Goal: Task Accomplishment & Management: Complete application form

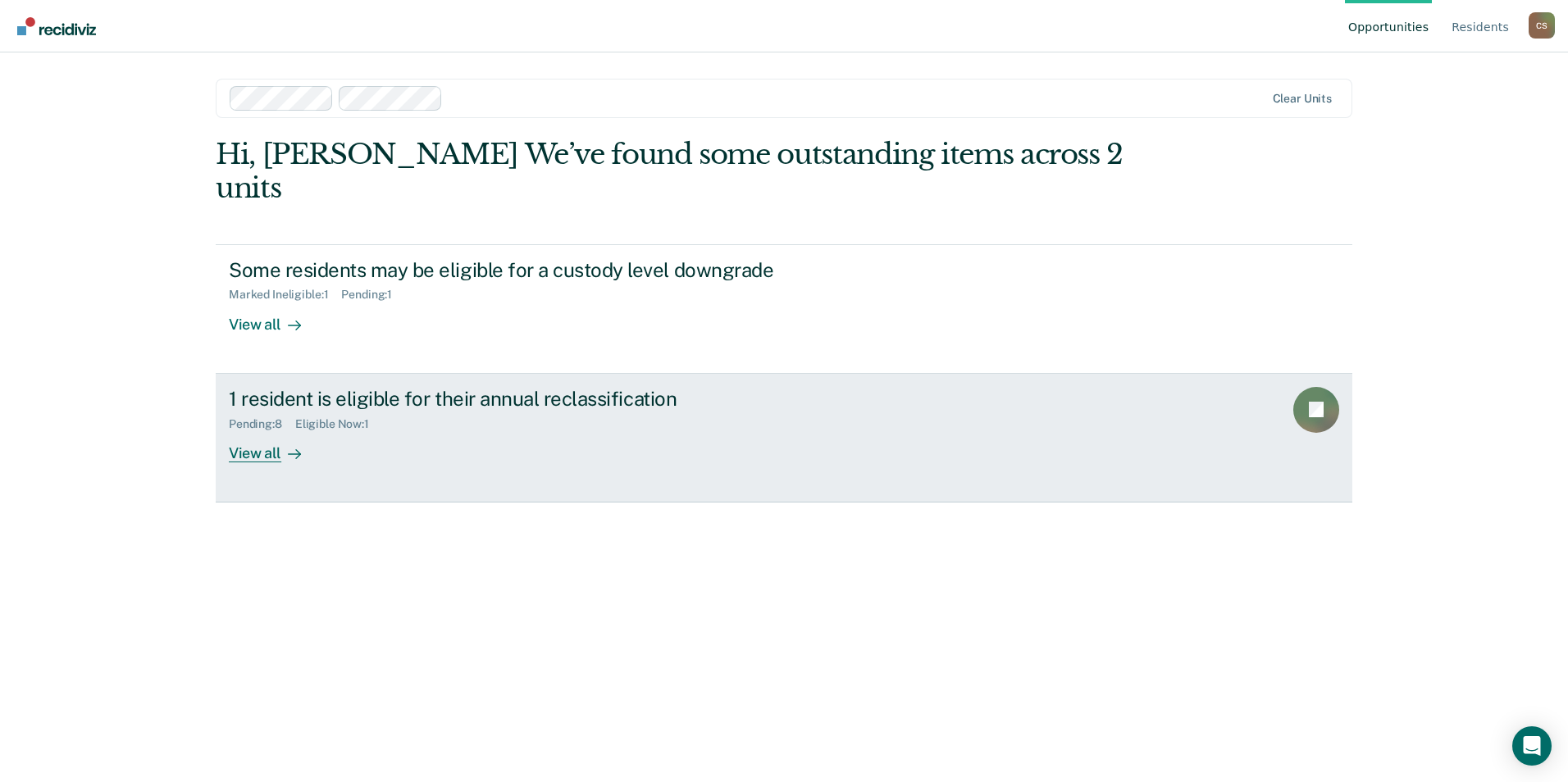
click at [584, 411] on div "Pending : 8 Eligible Now : 1" at bounding box center [517, 422] width 576 height 21
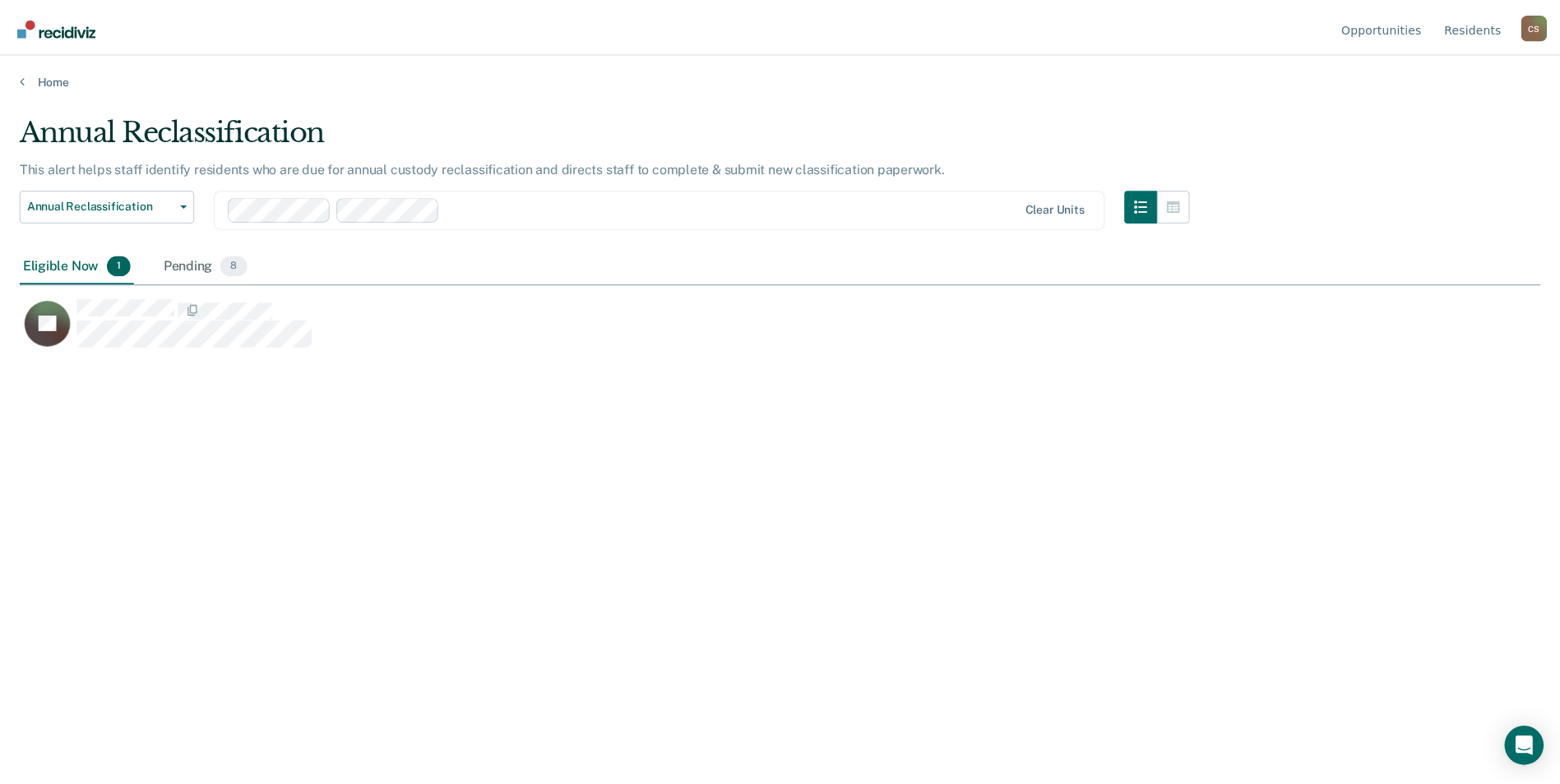
scroll to position [535, 1520]
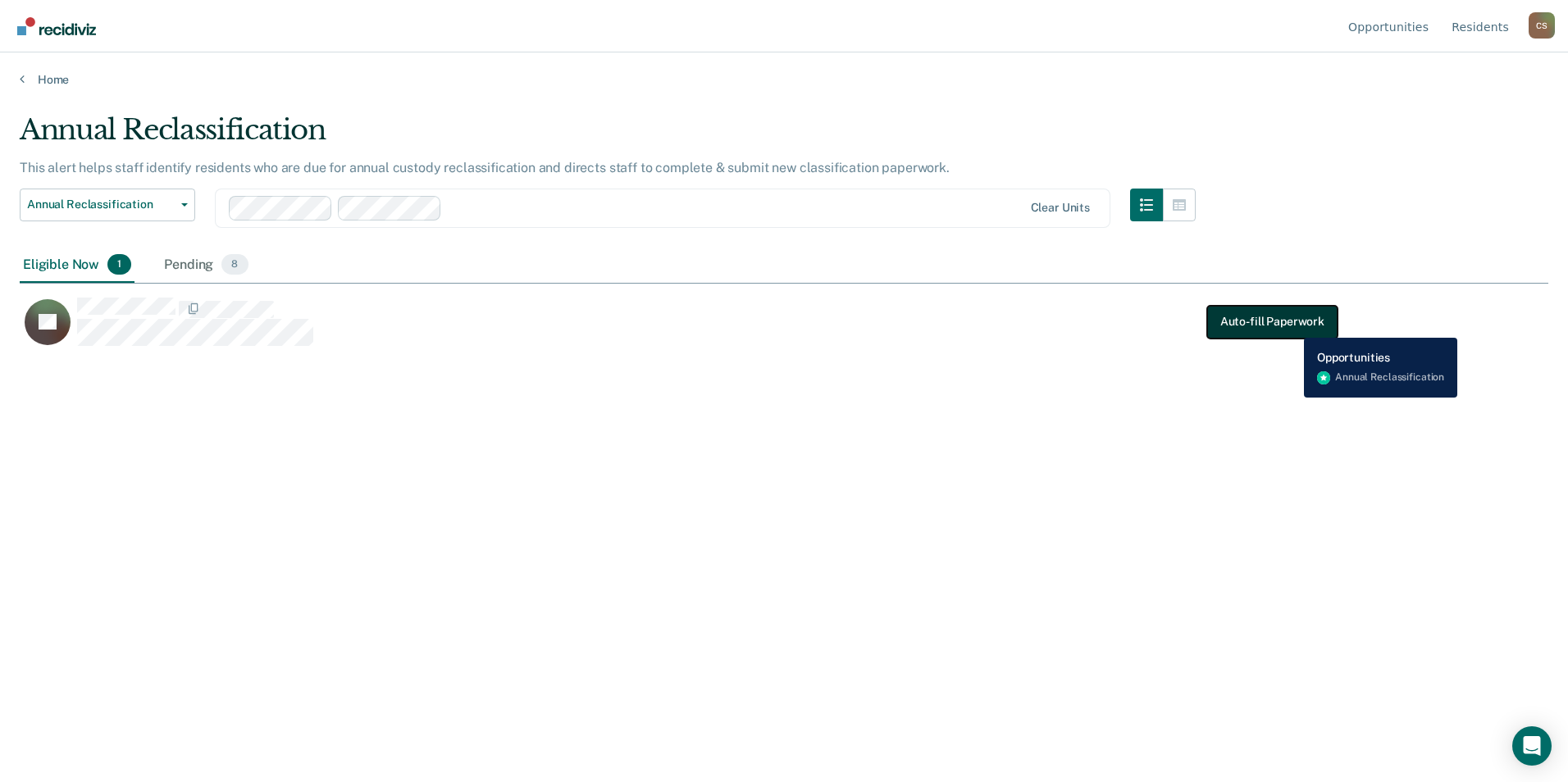
click at [1291, 326] on button "Auto-fill Paperwork" at bounding box center [1272, 322] width 131 height 33
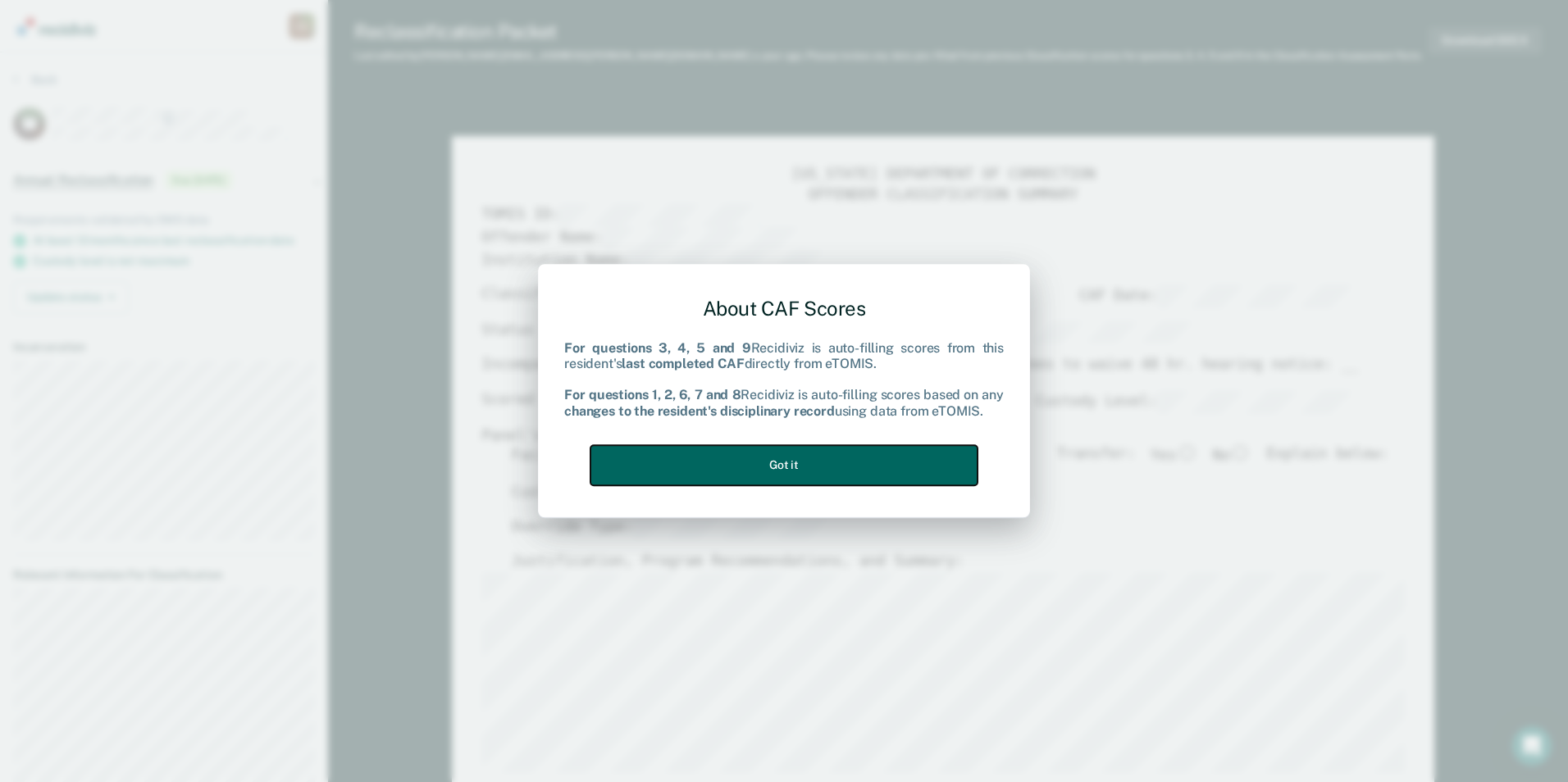
click at [664, 455] on button "Got it" at bounding box center [783, 465] width 387 height 40
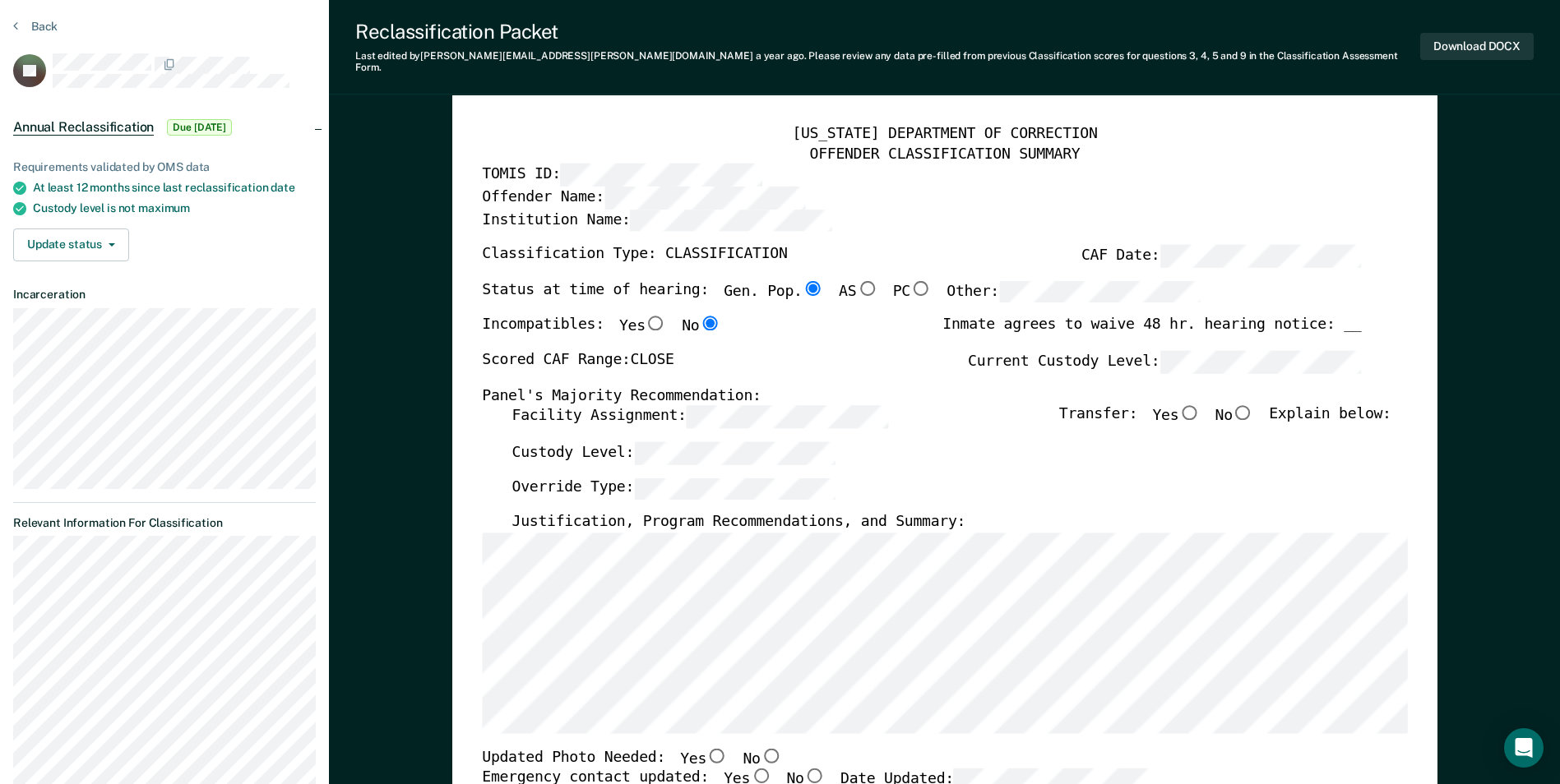
scroll to position [82, 0]
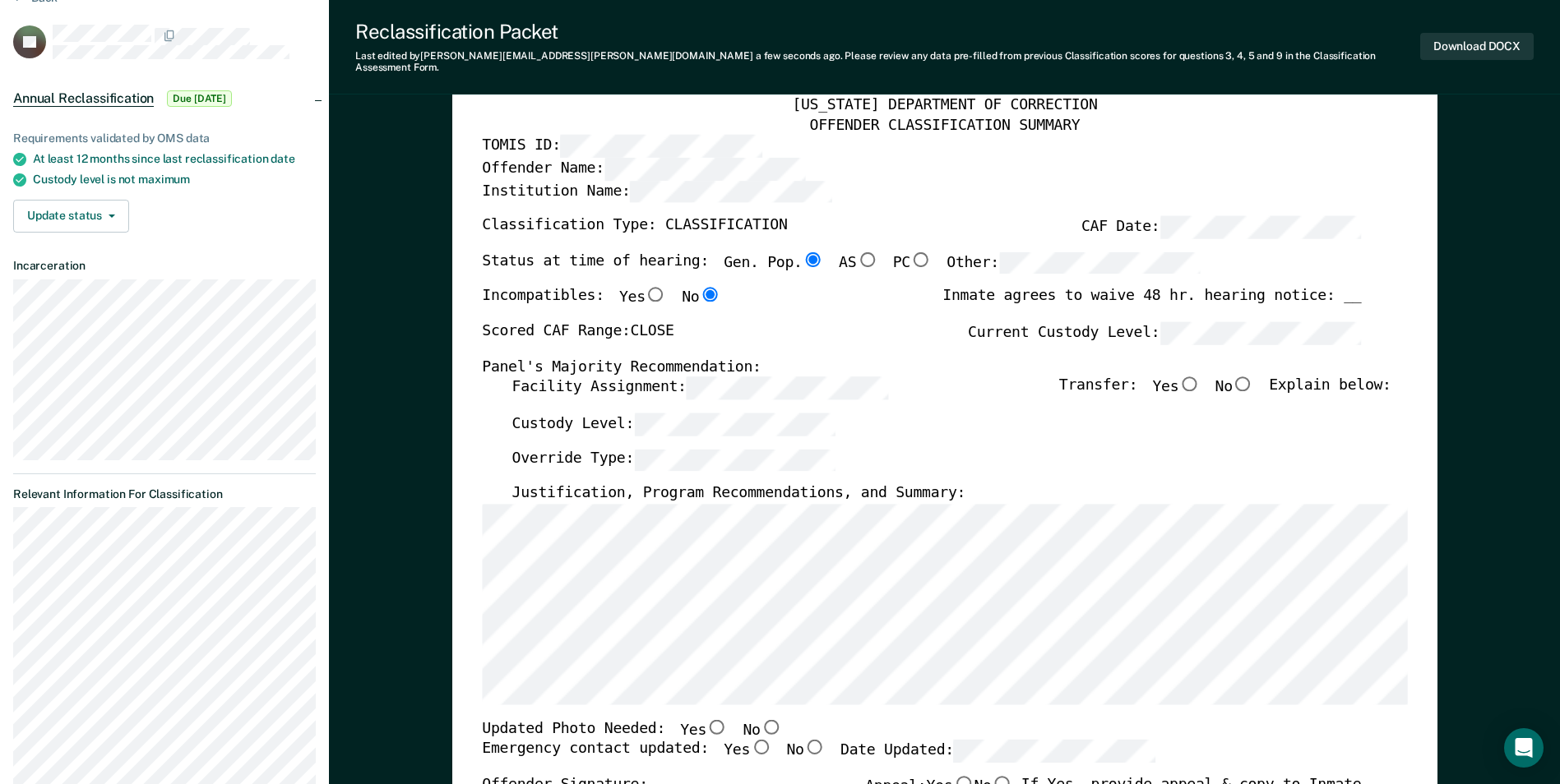
click at [1252, 376] on input "No" at bounding box center [1243, 384] width 22 height 15
type textarea "x"
radio input "true"
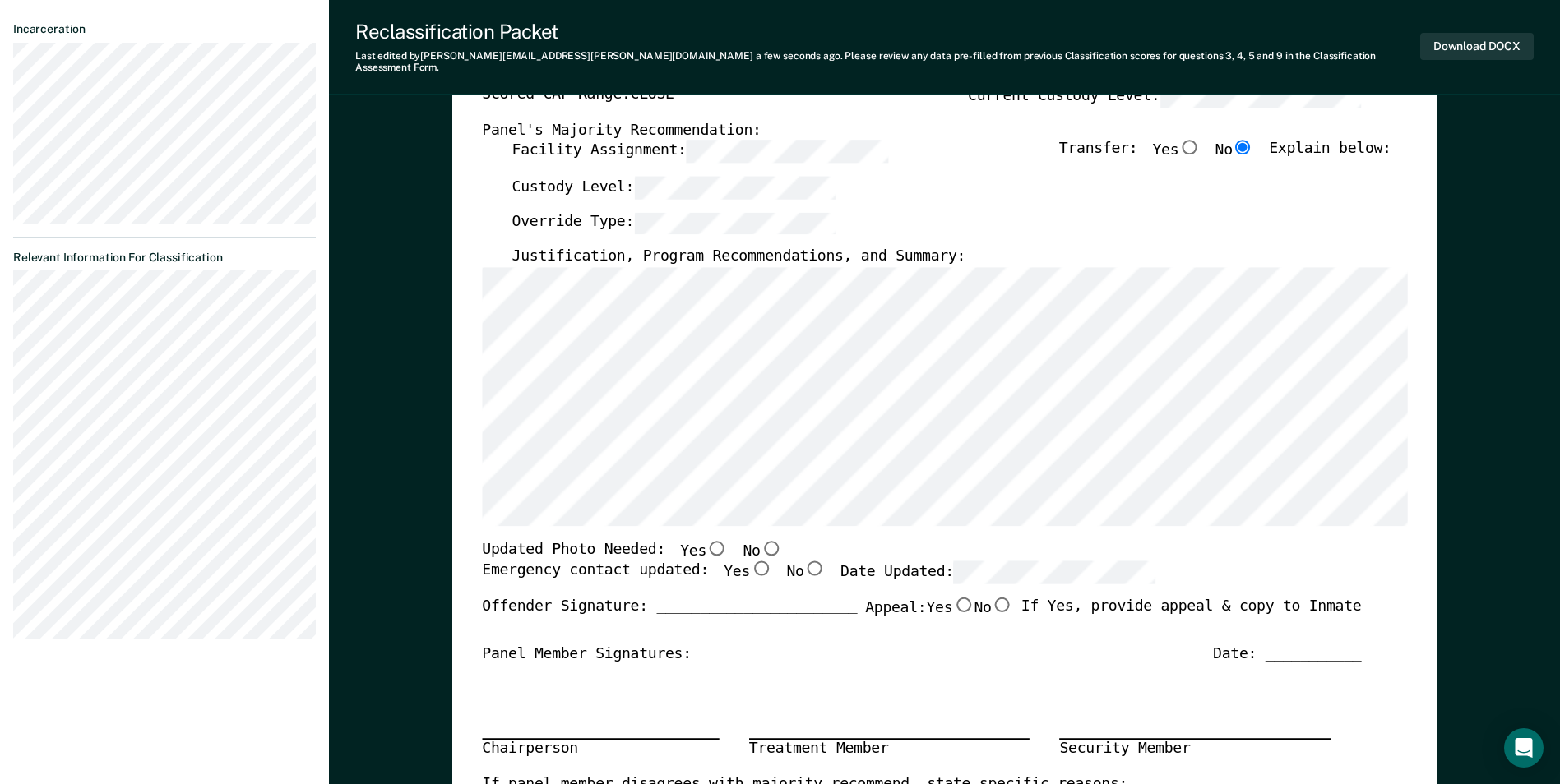
scroll to position [329, 0]
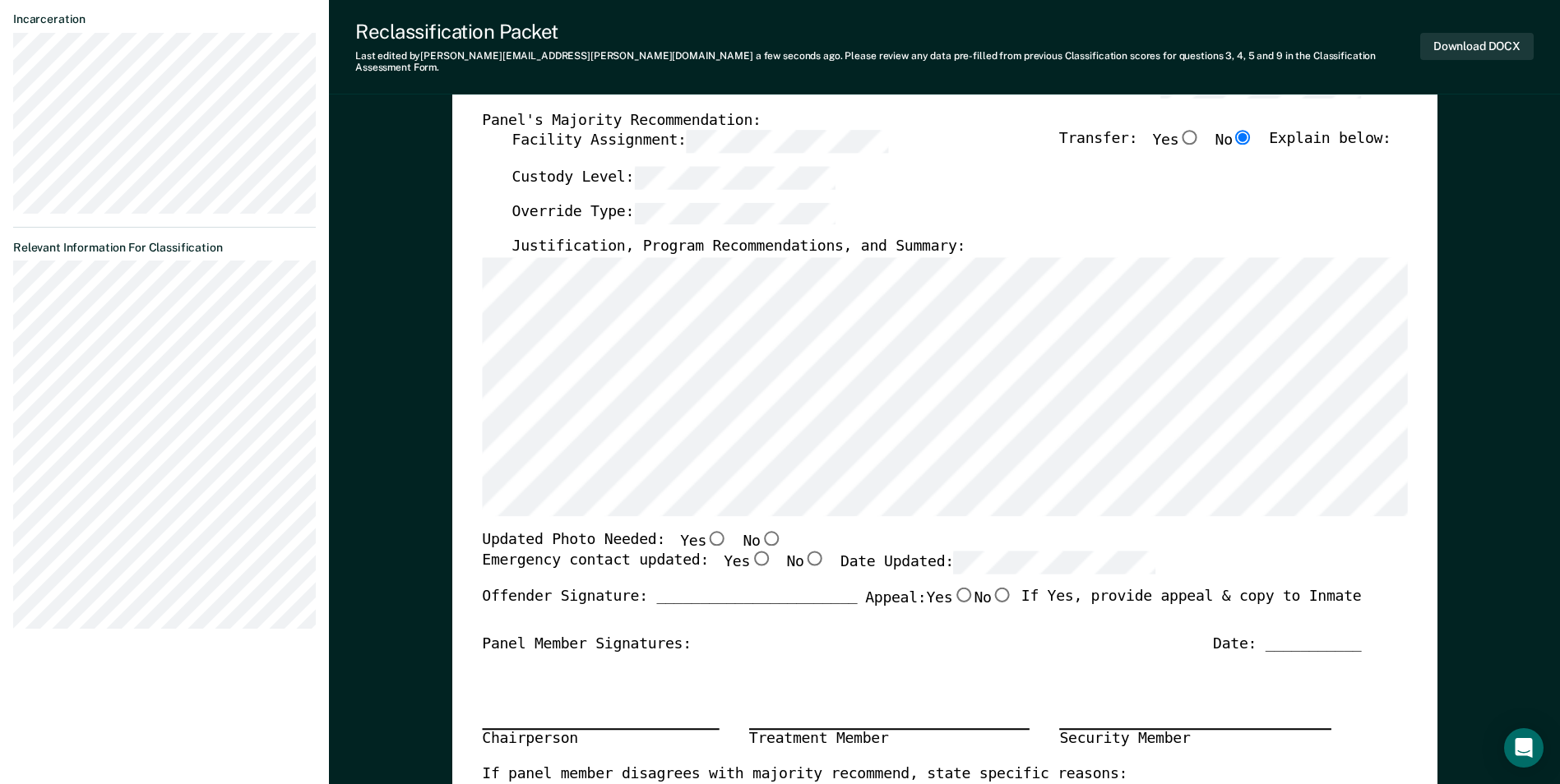
click at [760, 530] on input "No" at bounding box center [770, 538] width 22 height 15
type textarea "x"
radio input "true"
drag, startPoint x: 737, startPoint y: 553, endPoint x: 782, endPoint y: 553, distance: 45.0
click at [750, 553] on input "Yes" at bounding box center [761, 559] width 22 height 15
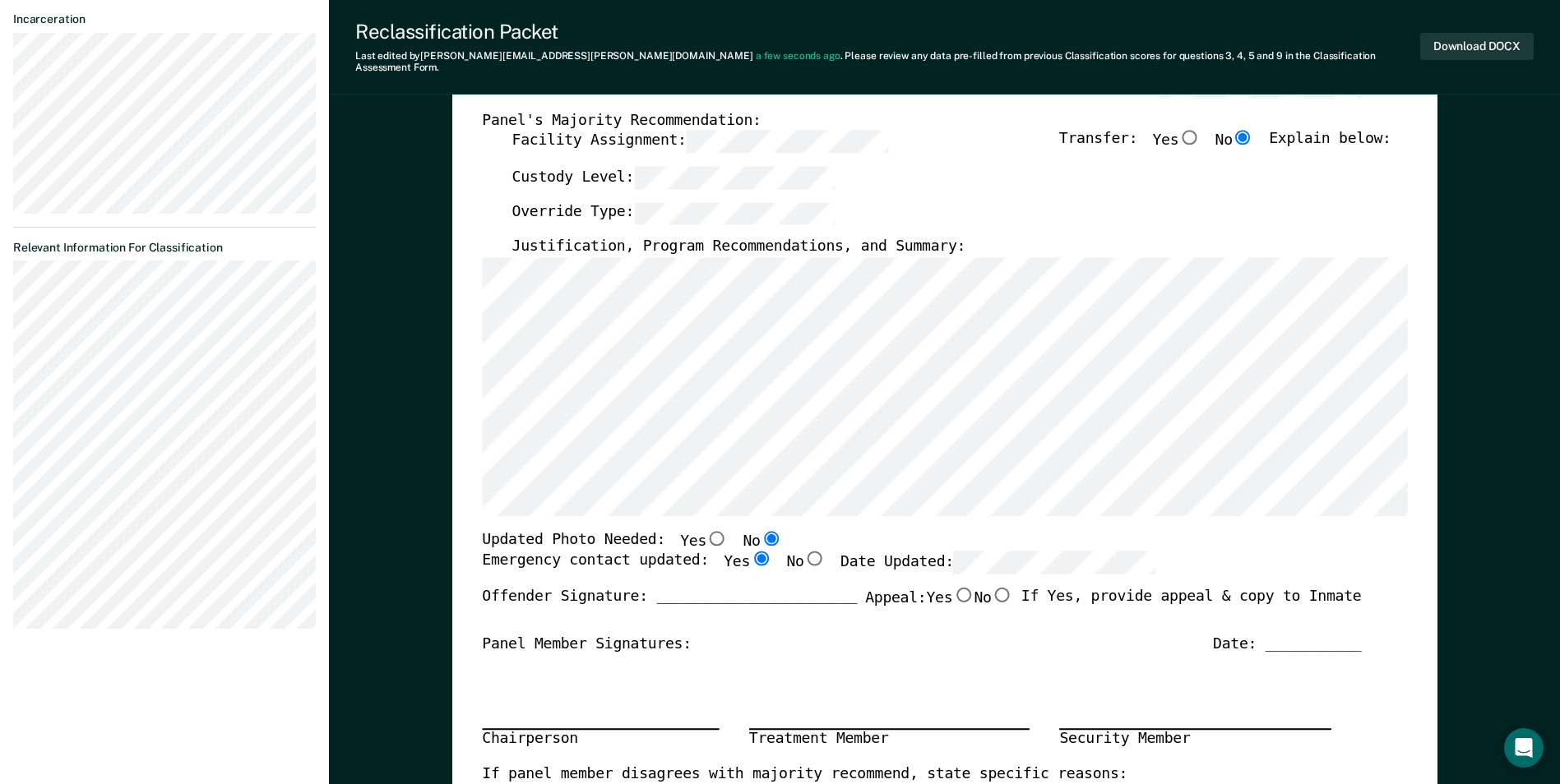
type textarea "x"
radio input "true"
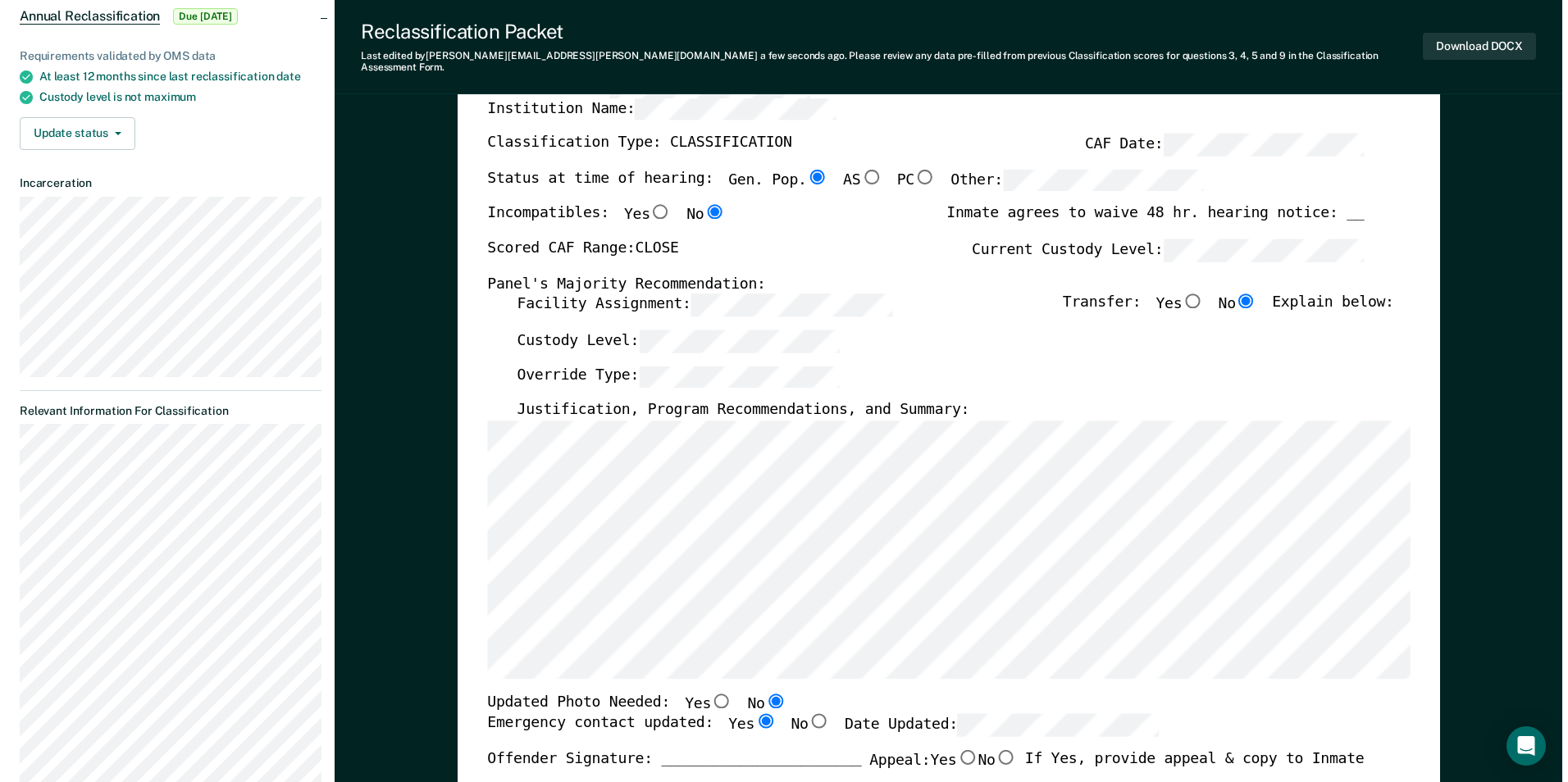
scroll to position [0, 0]
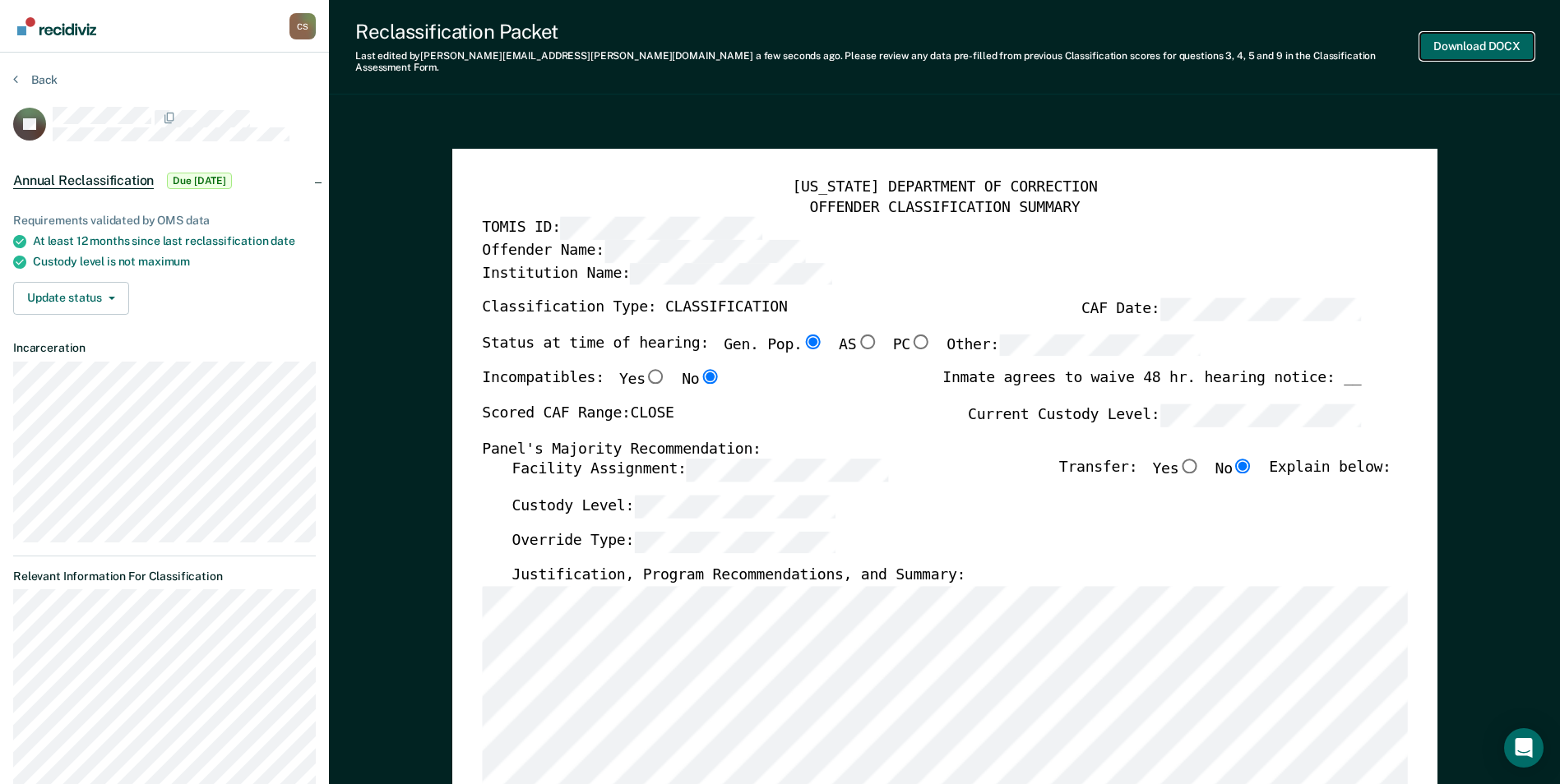
click at [1479, 34] on button "Download DOCX" at bounding box center [1477, 46] width 113 height 27
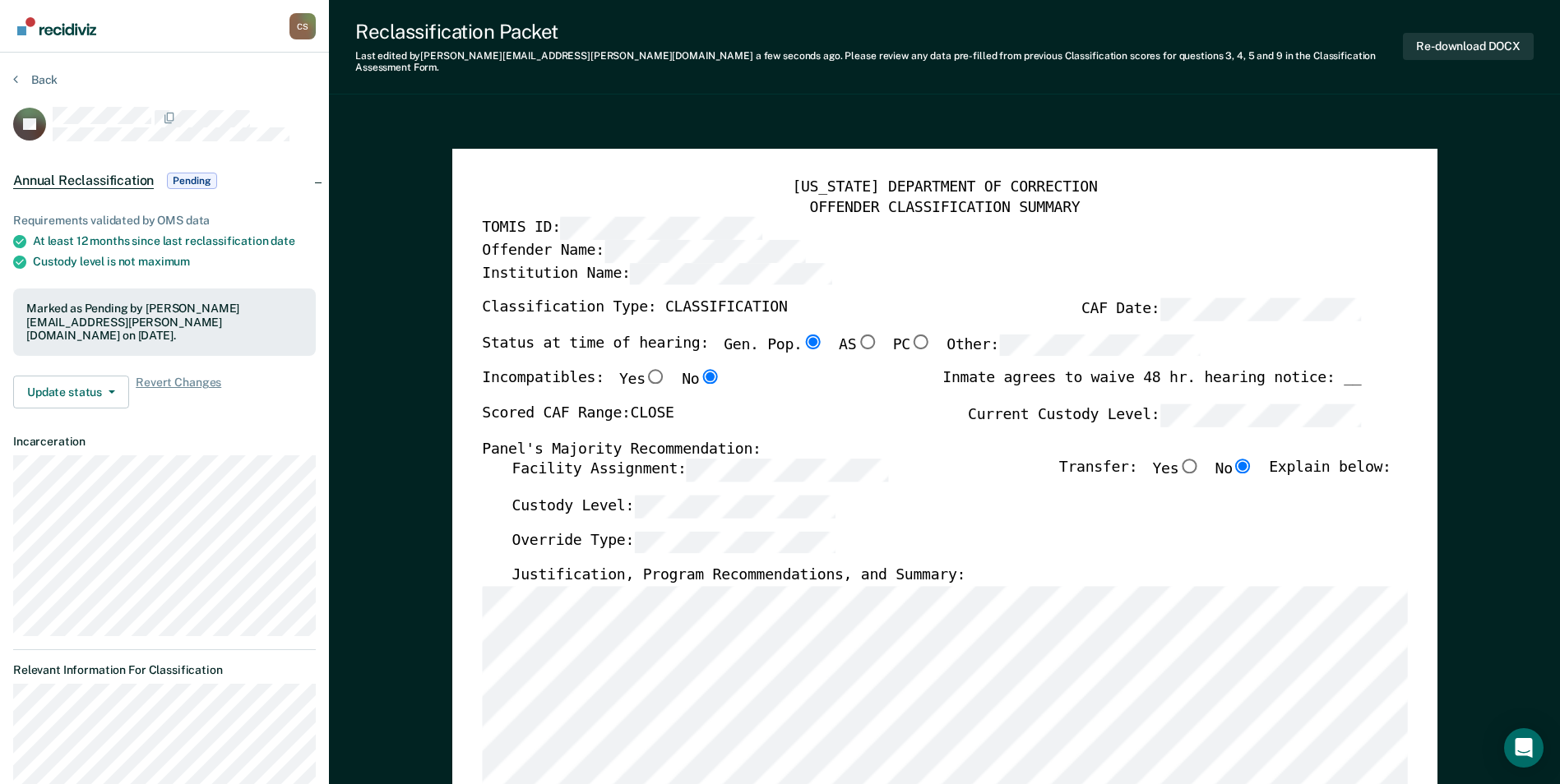
drag, startPoint x: 1093, startPoint y: 89, endPoint x: 664, endPoint y: 69, distance: 429.5
click at [40, 80] on button "Back" at bounding box center [35, 80] width 44 height 15
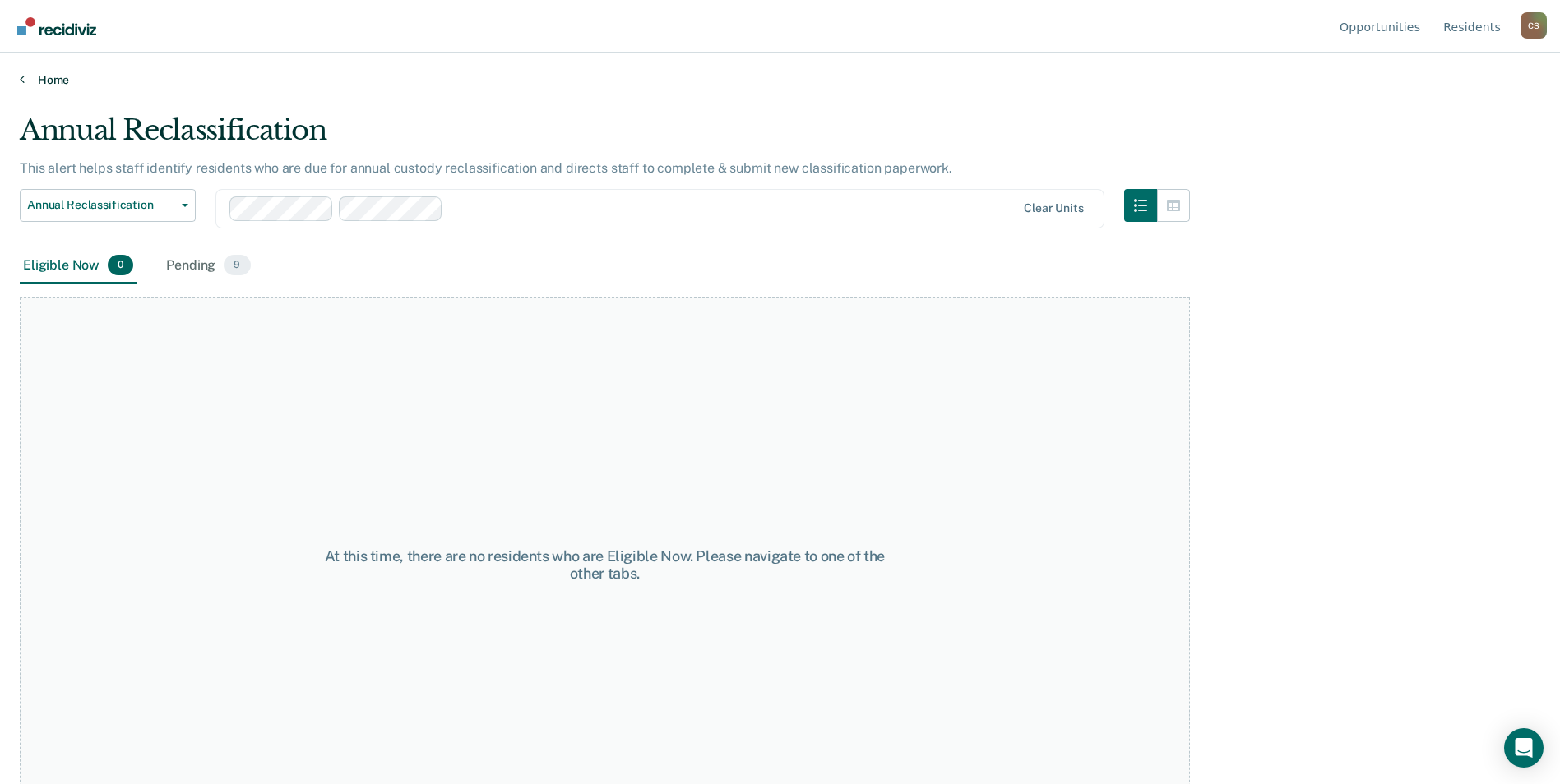
click at [38, 80] on link "Home" at bounding box center [780, 80] width 1520 height 15
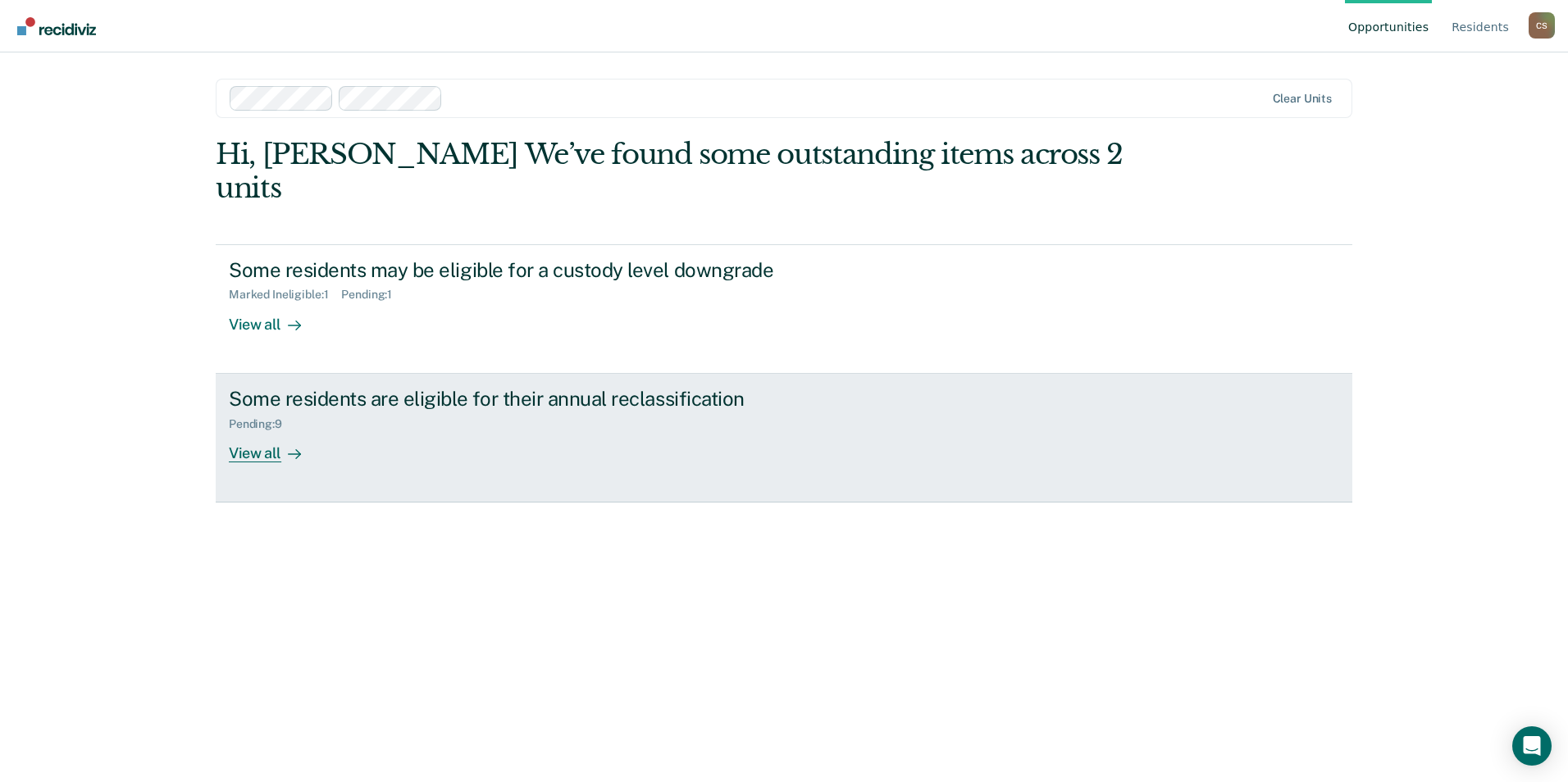
click at [533, 399] on div "Some residents are eligible for their annual reclassification Pending : 9 View …" at bounding box center [536, 424] width 615 height 75
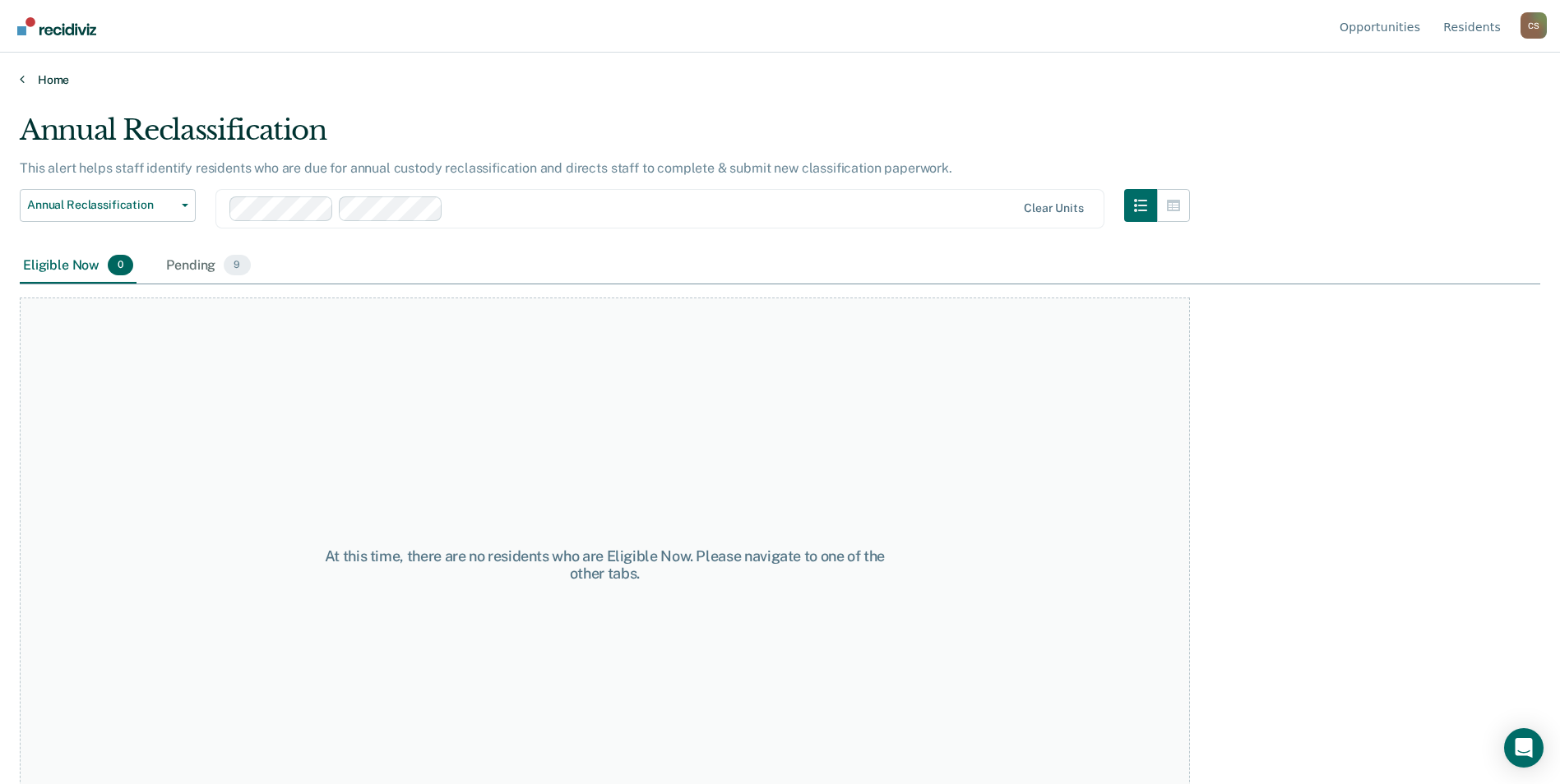
click at [57, 83] on link "Home" at bounding box center [780, 80] width 1520 height 15
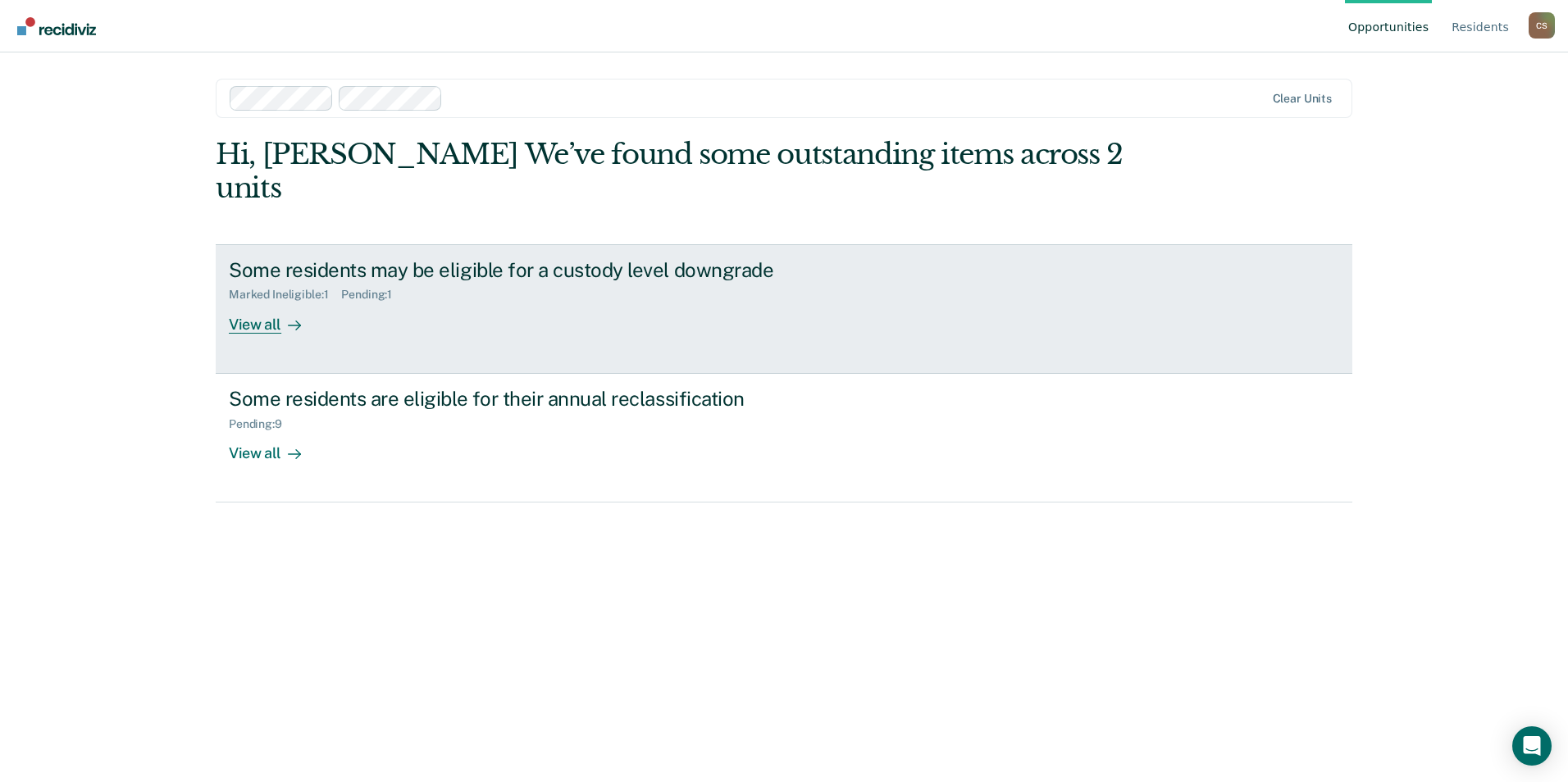
click at [521, 271] on div "Some residents may be eligible for a custody level downgrade Marked Ineligible …" at bounding box center [536, 295] width 615 height 75
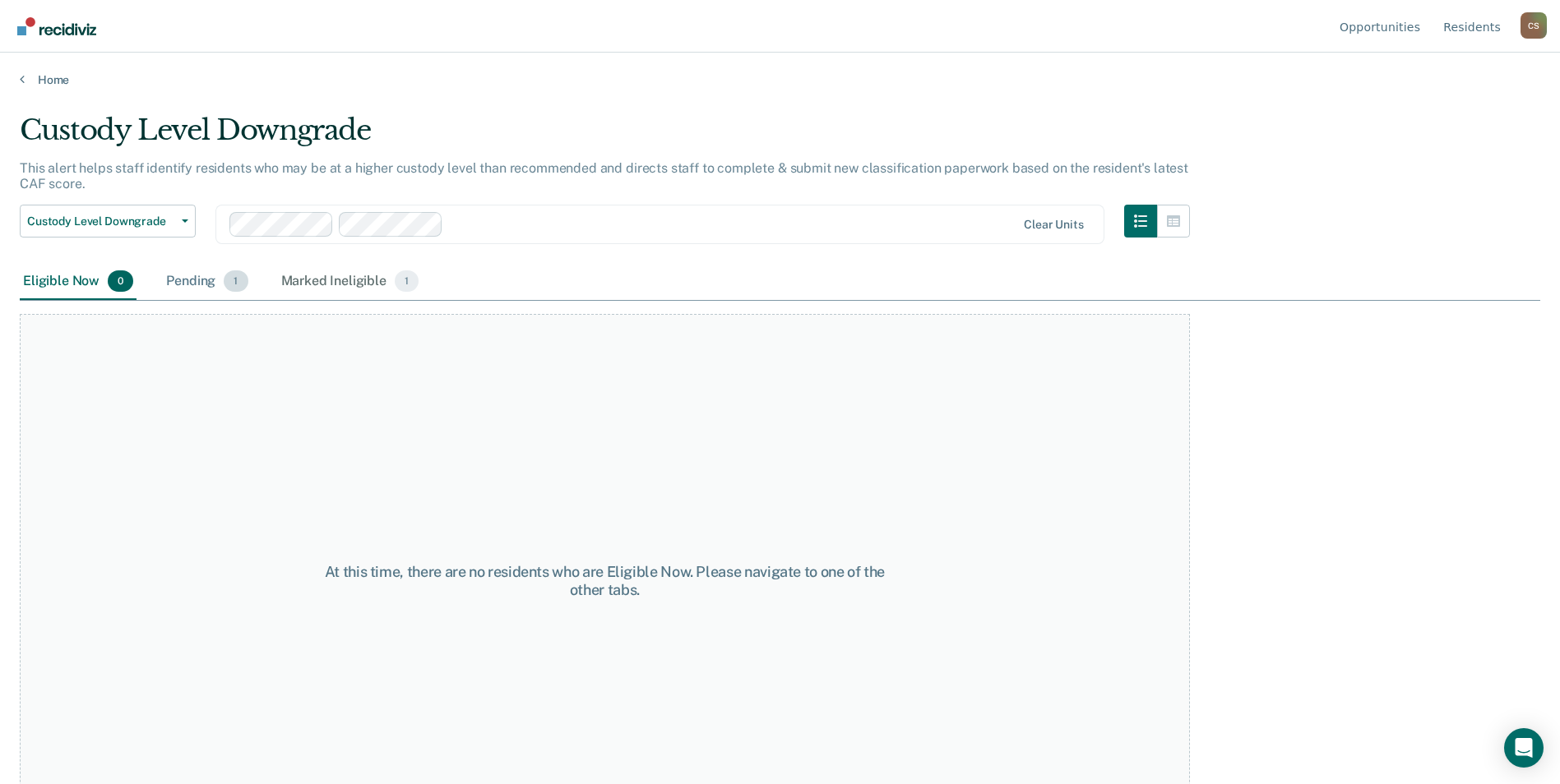
click at [200, 270] on div "Pending 1" at bounding box center [207, 282] width 88 height 36
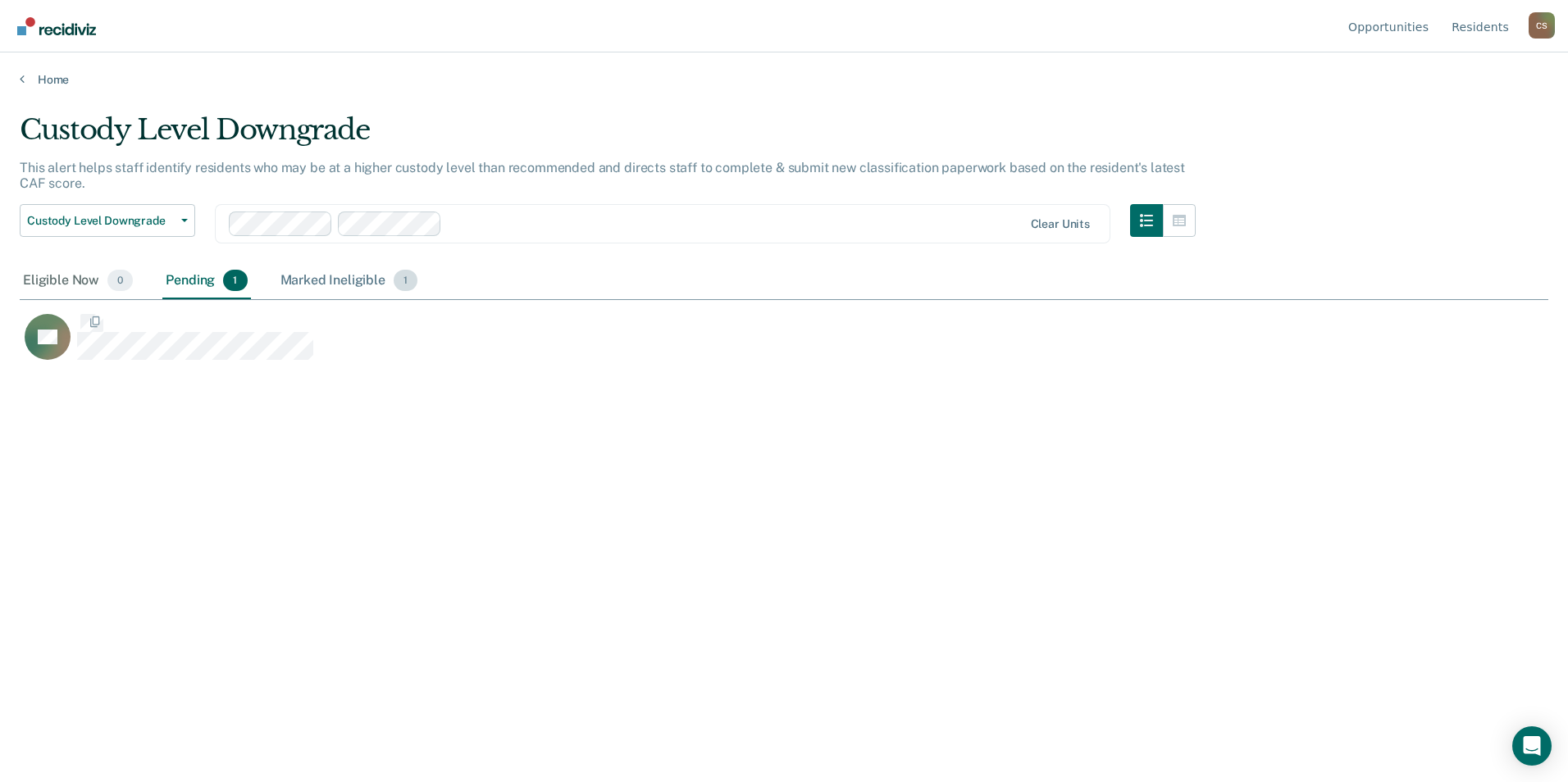
scroll to position [534, 1516]
click at [322, 273] on div "Marked Ineligible 1" at bounding box center [349, 281] width 144 height 36
click at [193, 274] on div "Pending 1" at bounding box center [206, 281] width 88 height 36
click at [61, 75] on link "Home" at bounding box center [784, 80] width 1528 height 15
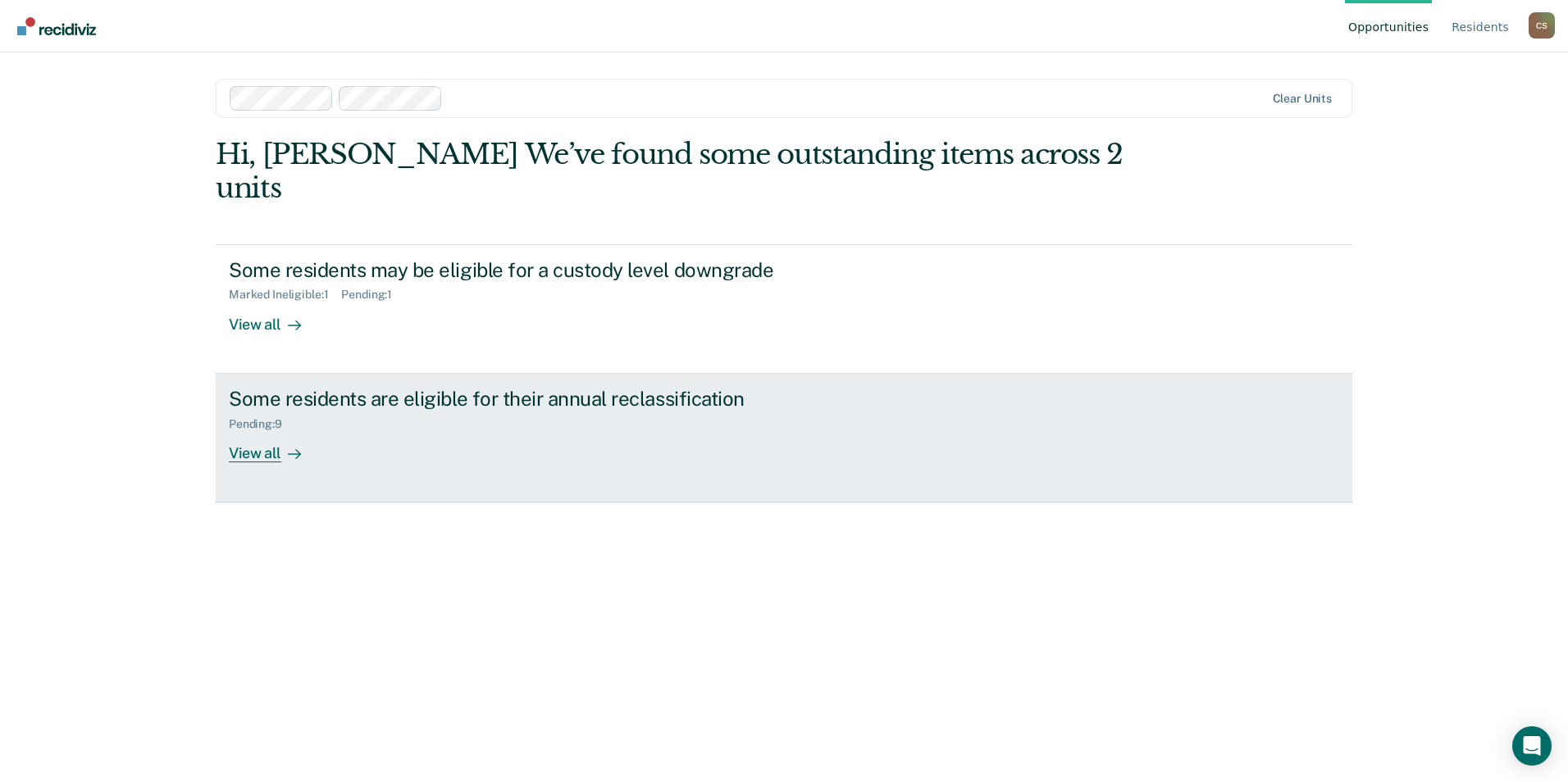
click at [406, 432] on link "Some residents are eligible for their annual reclassification Pending : 9 View …" at bounding box center [784, 438] width 1137 height 129
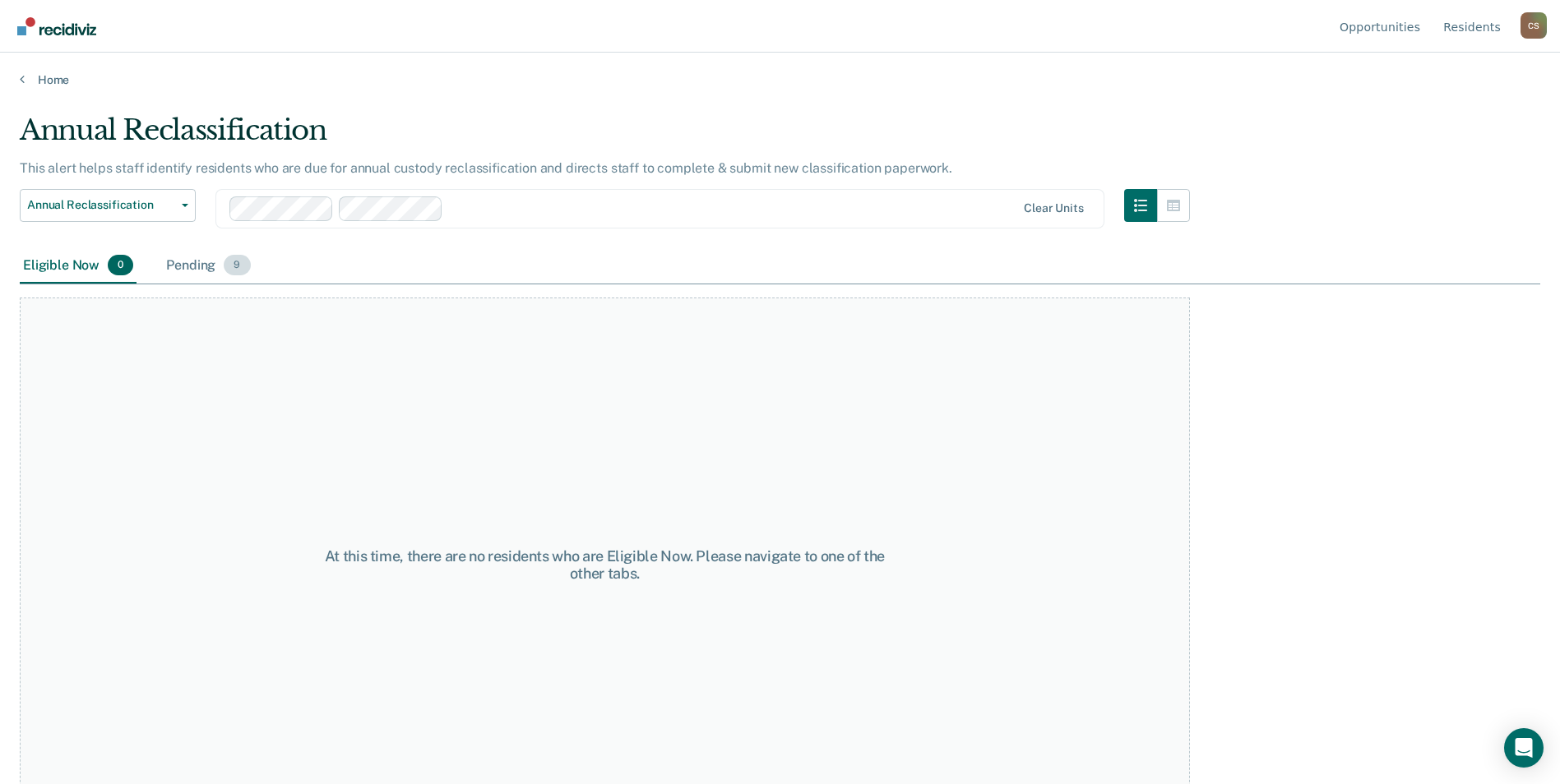
click at [212, 260] on div "Pending 9" at bounding box center [209, 266] width 91 height 36
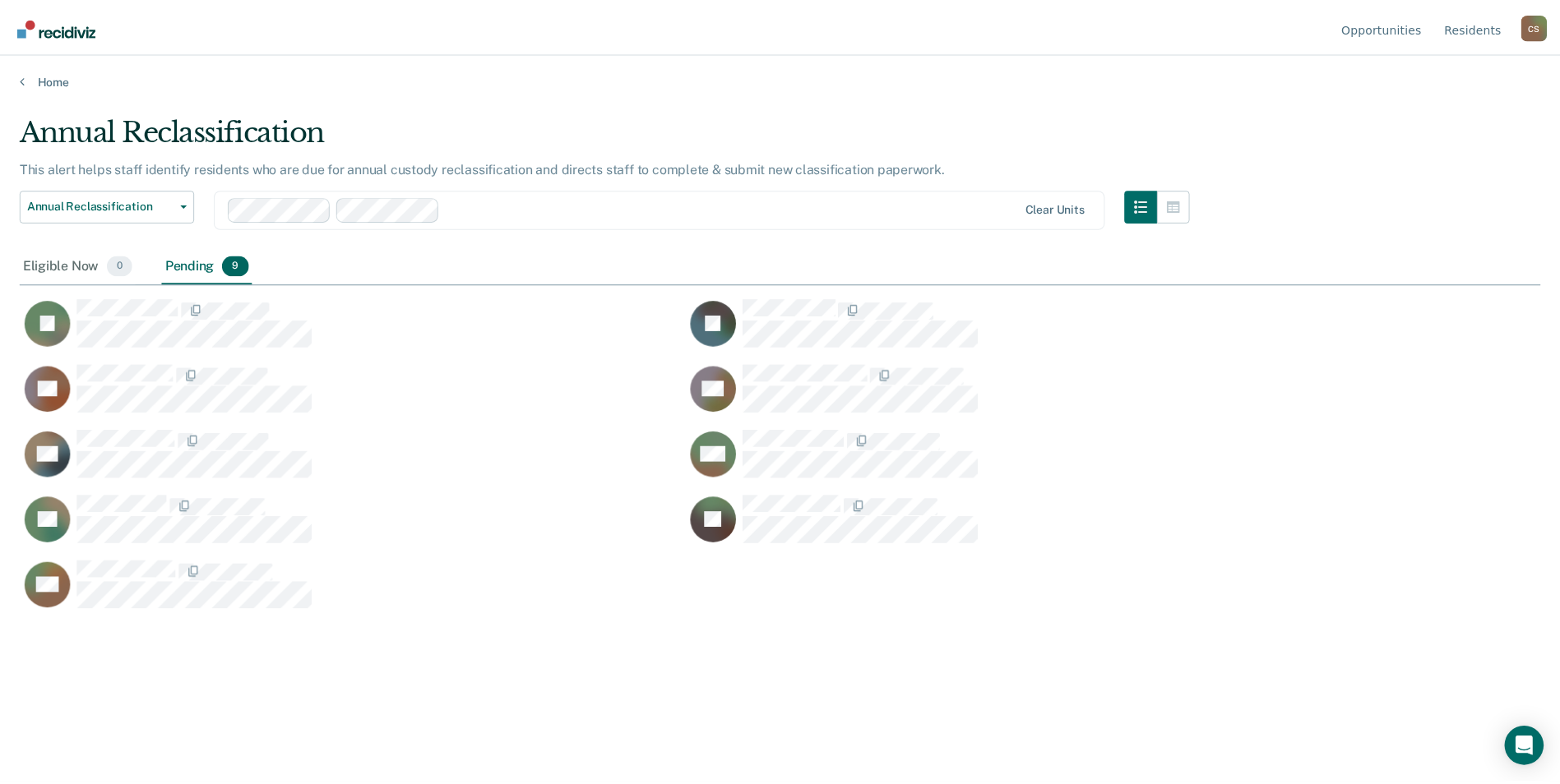
scroll to position [535, 1520]
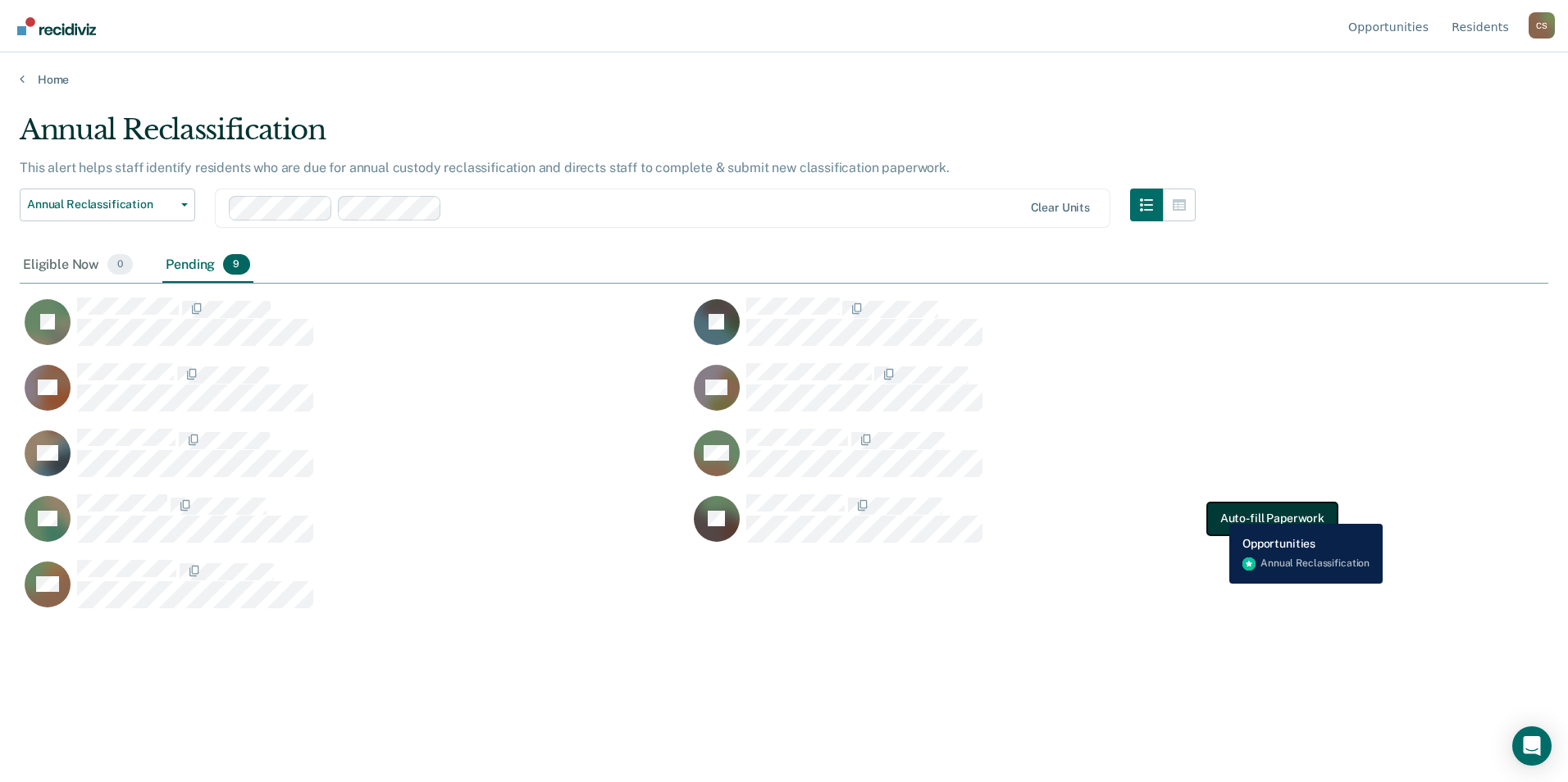
click at [1218, 510] on button "Auto-fill Paperwork" at bounding box center [1272, 519] width 131 height 33
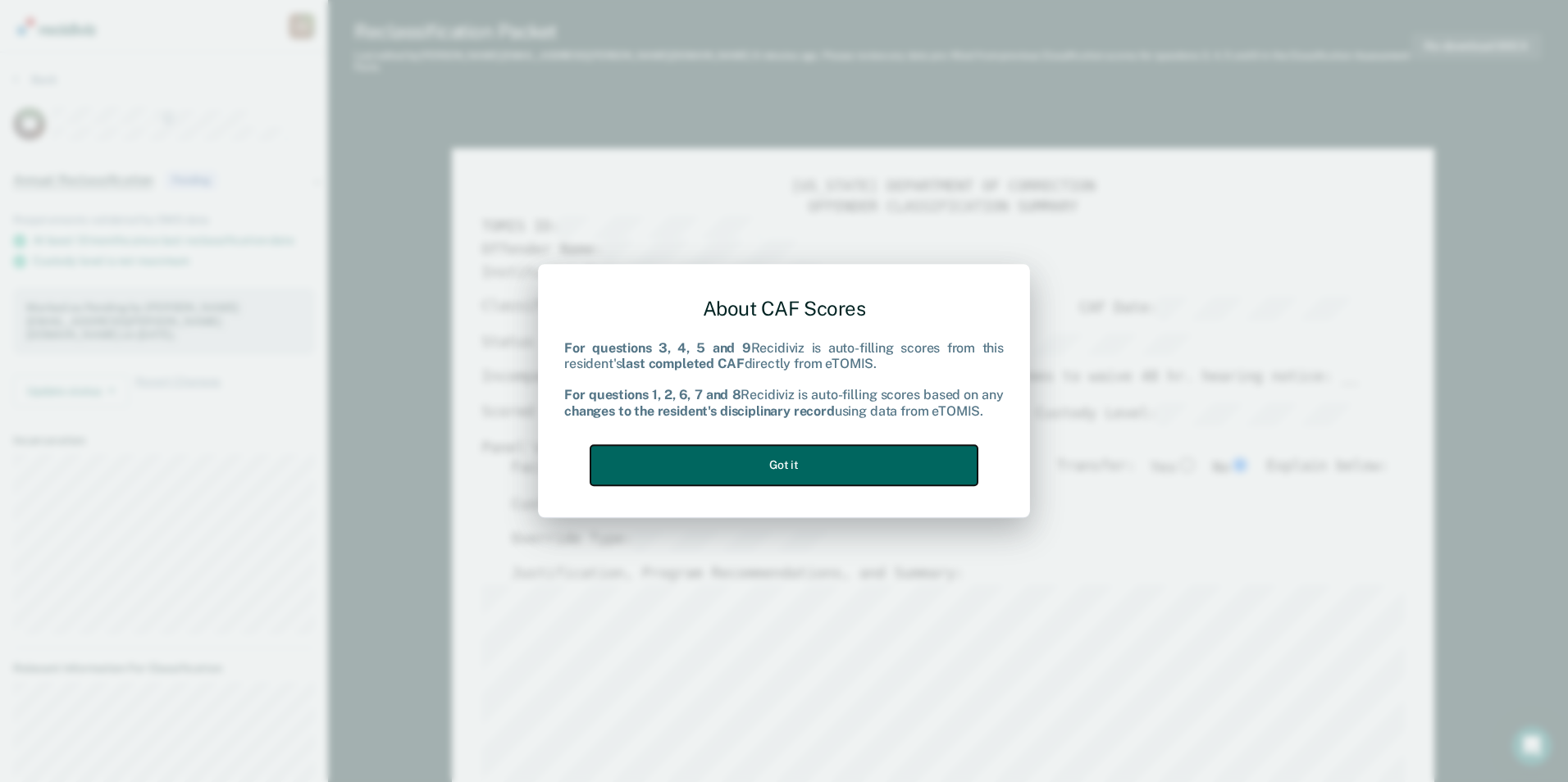
click at [964, 459] on button "Got it" at bounding box center [783, 465] width 387 height 40
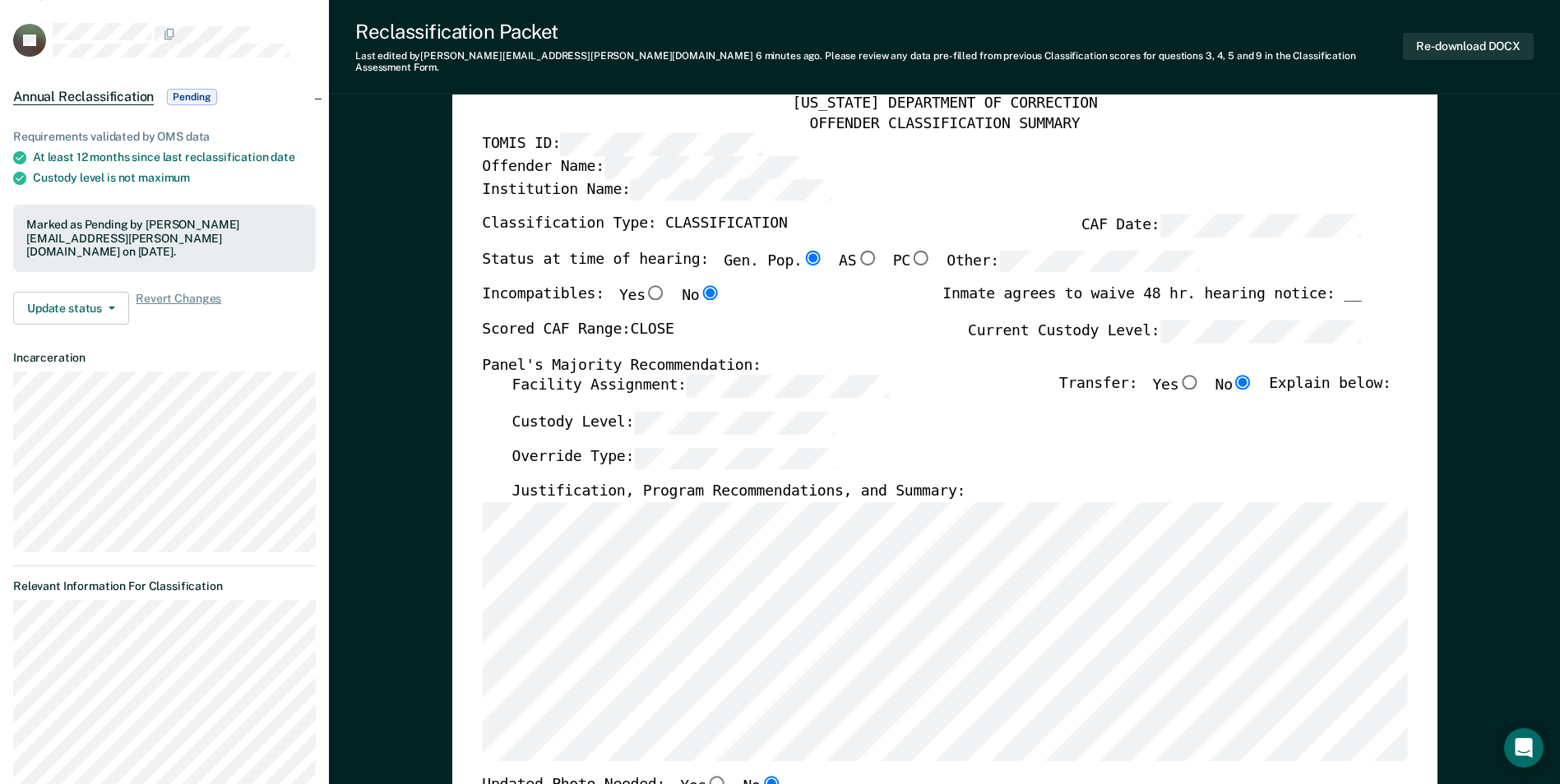
scroll to position [82, 0]
click at [1435, 35] on button "Re-download DOCX" at bounding box center [1468, 46] width 131 height 27
type textarea "x"
click at [1071, 135] on div "TOMIS ID:" at bounding box center [921, 146] width 879 height 23
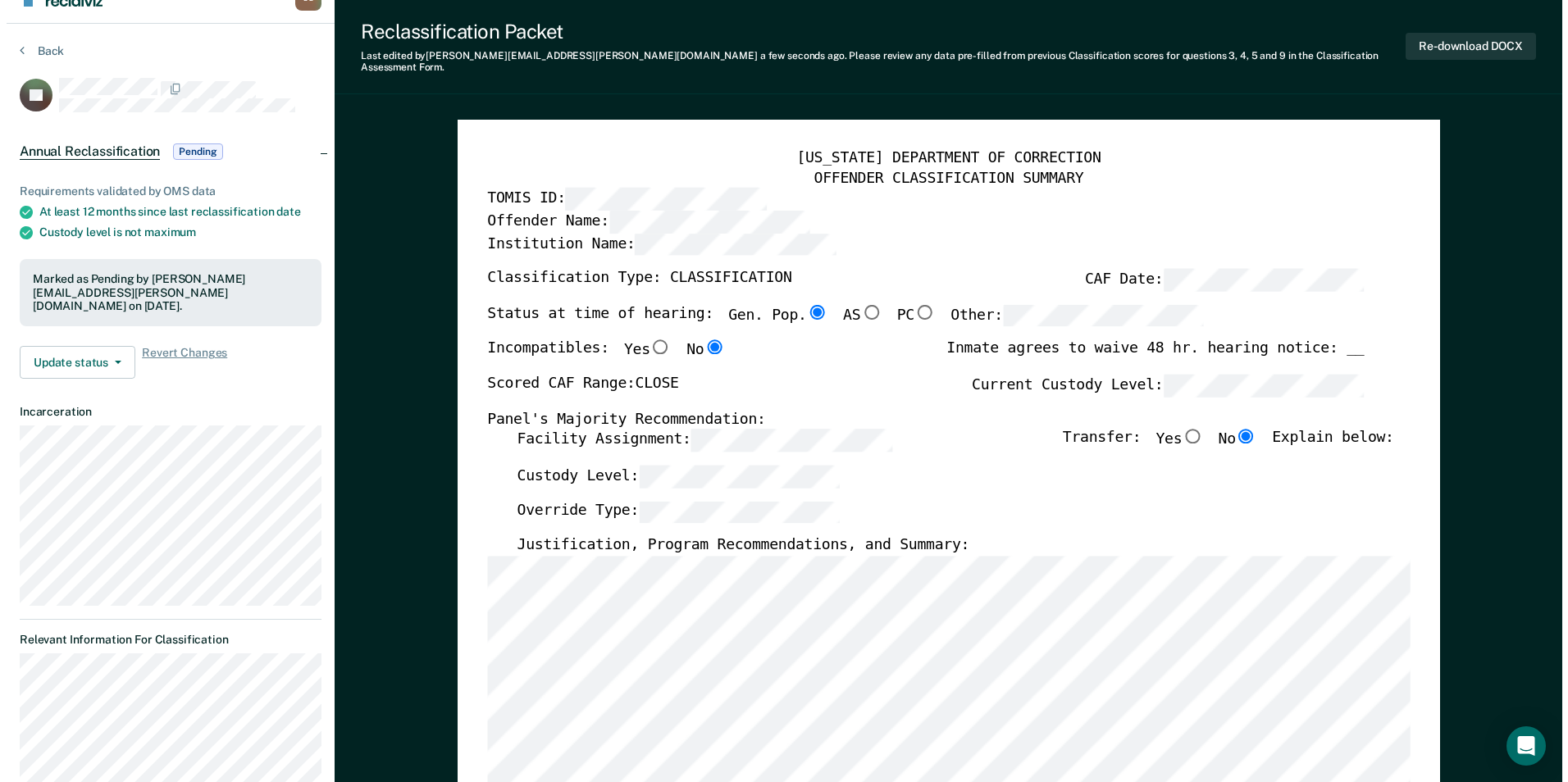
scroll to position [0, 0]
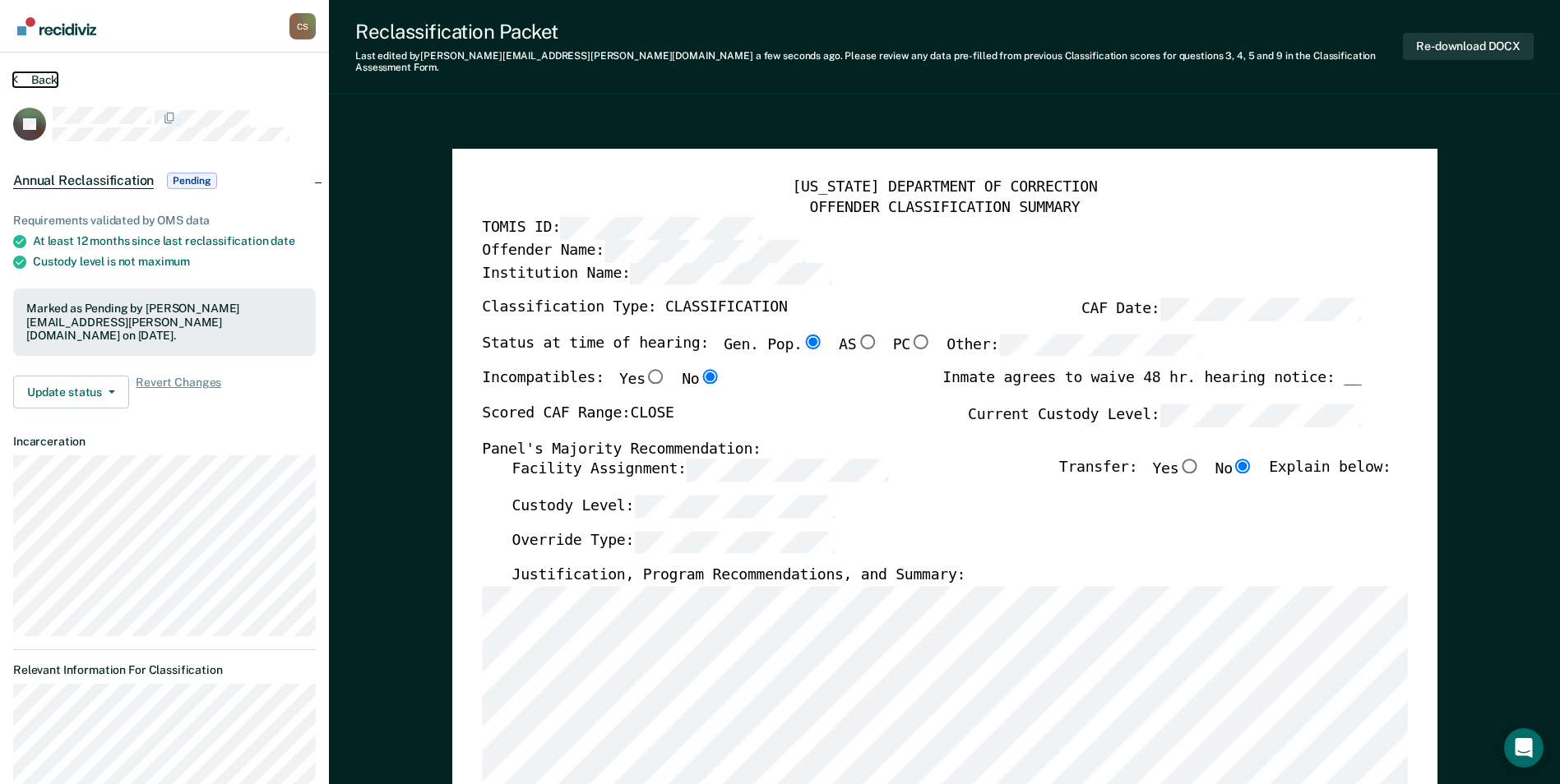
click at [47, 76] on button "Back" at bounding box center [35, 80] width 44 height 15
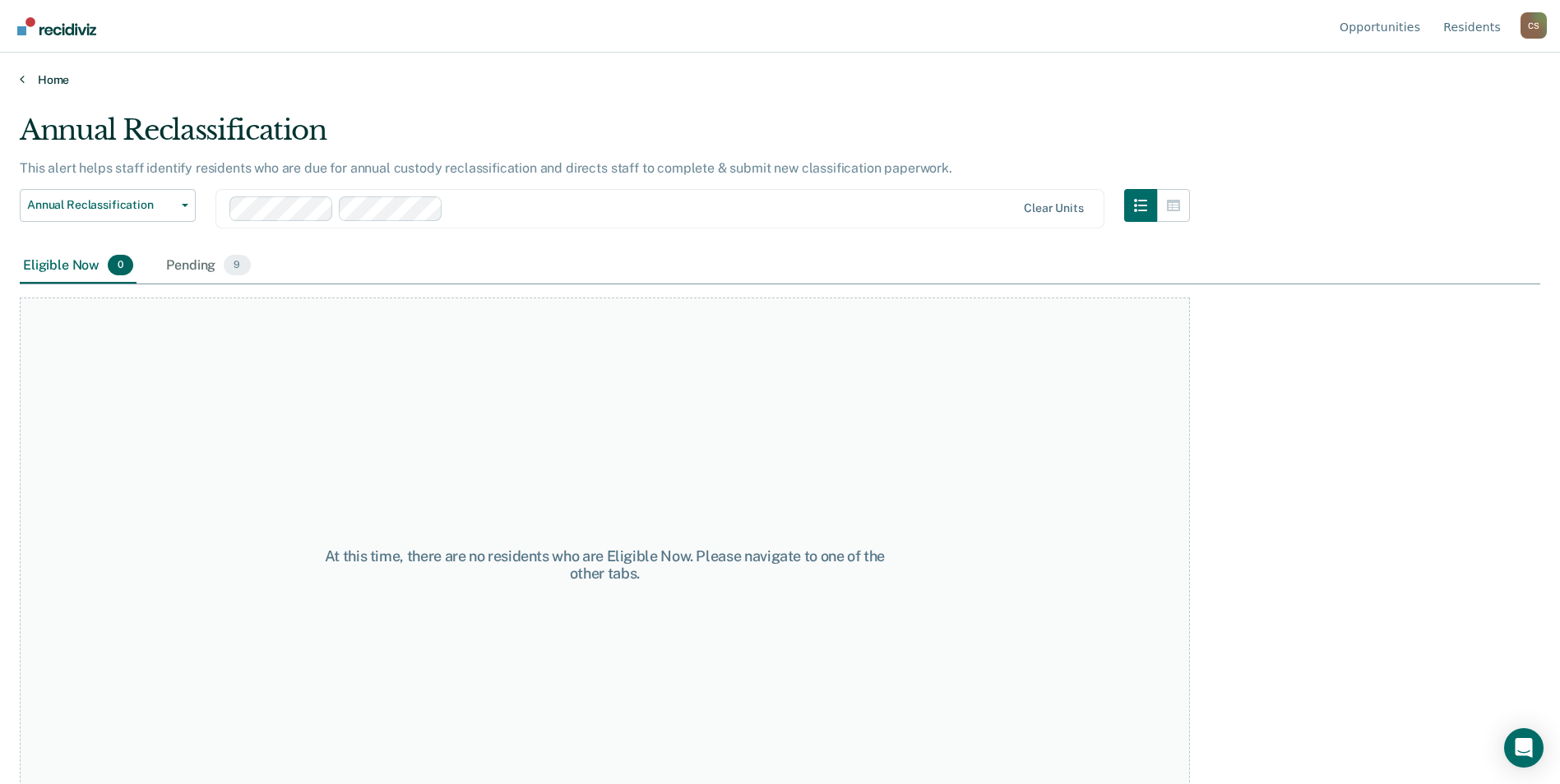
click at [55, 76] on link "Home" at bounding box center [780, 80] width 1520 height 15
